Goal: Check status: Check status

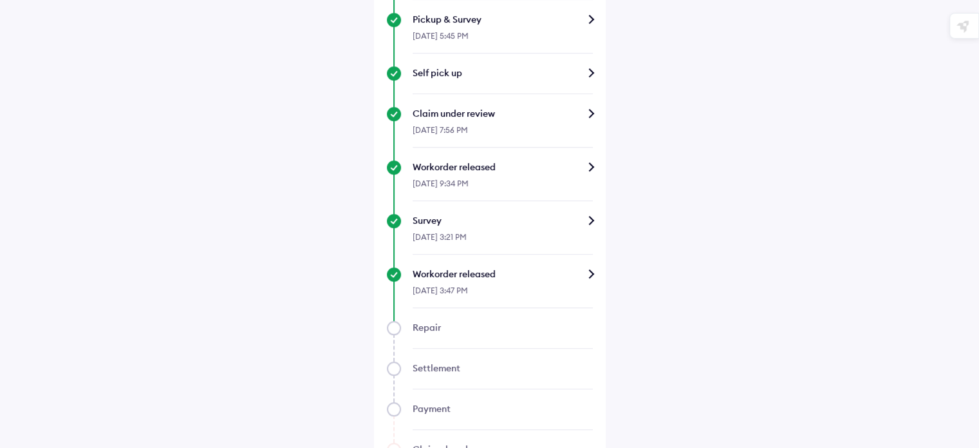
scroll to position [773, 0]
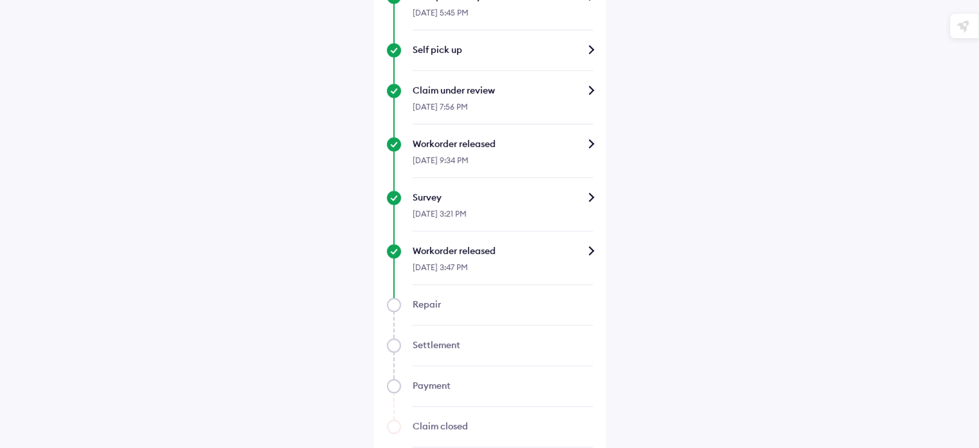
click at [590, 247] on div "Workorder released" at bounding box center [503, 250] width 180 height 13
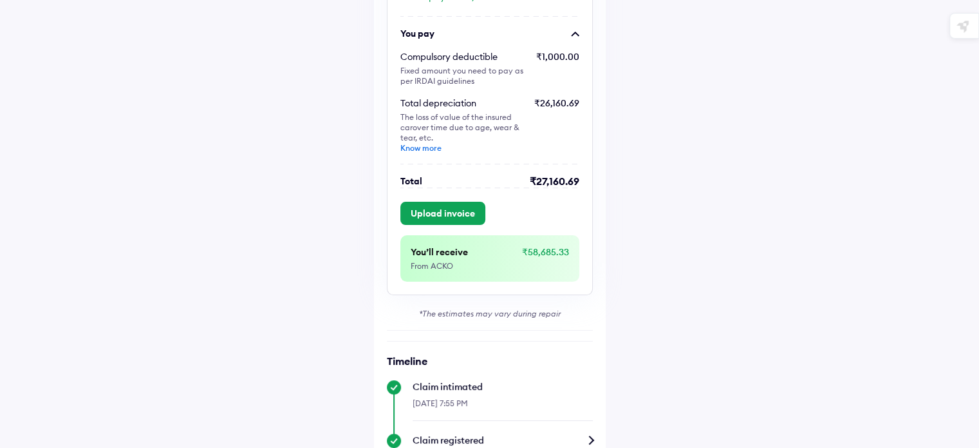
scroll to position [258, 0]
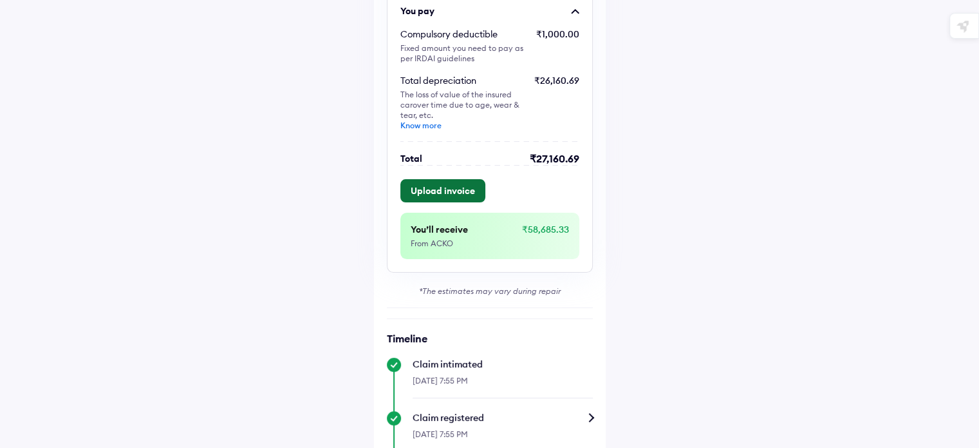
click at [435, 190] on button "Upload invoice" at bounding box center [443, 190] width 85 height 23
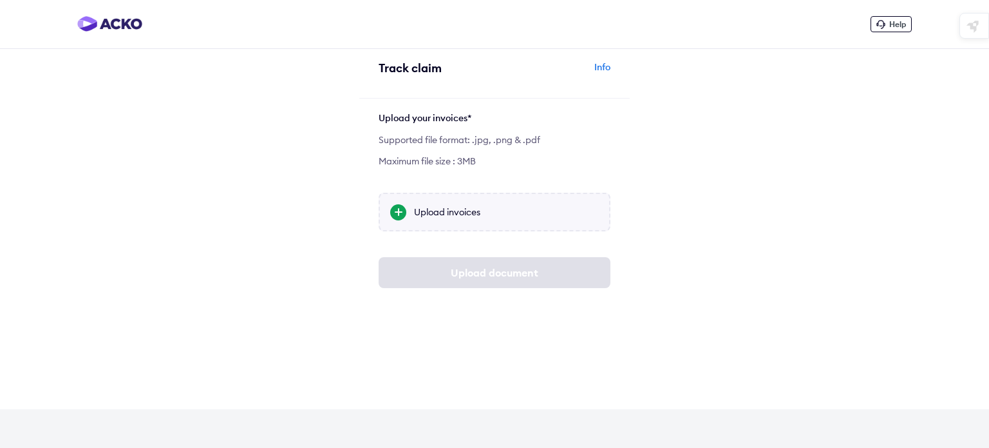
click at [427, 210] on div "Upload invoices" at bounding box center [506, 211] width 185 height 13
click at [0, 0] on input "Upload invoices" at bounding box center [0, 0] width 0 height 0
